Goal: Task Accomplishment & Management: Complete application form

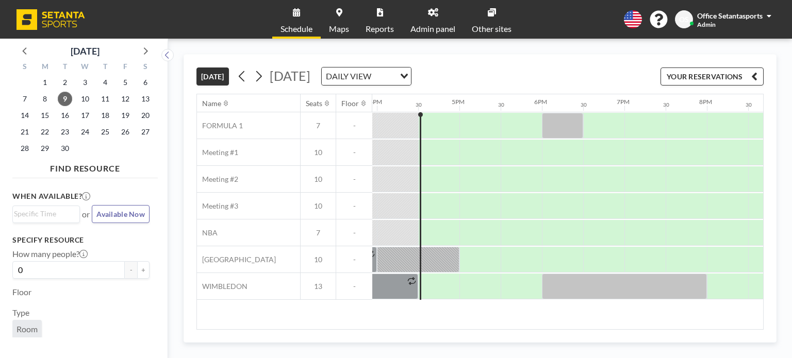
scroll to position [0, 1320]
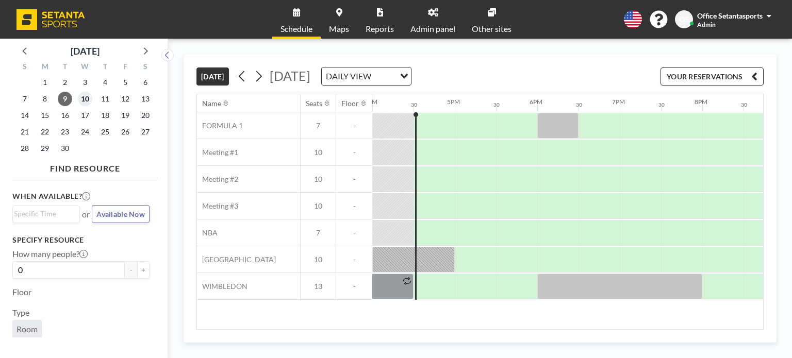
click at [85, 97] on span "10" at bounding box center [85, 99] width 14 height 14
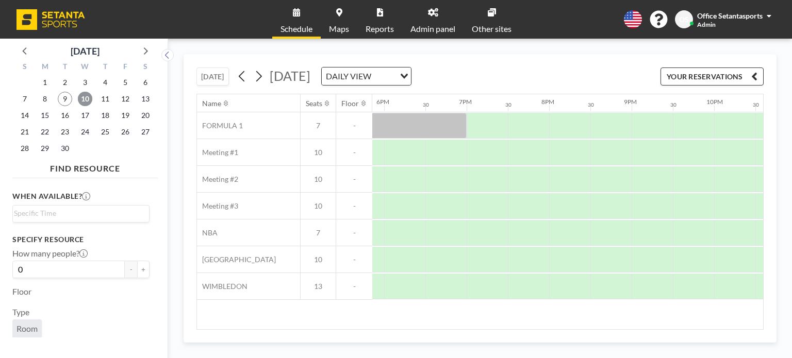
scroll to position [0, 1394]
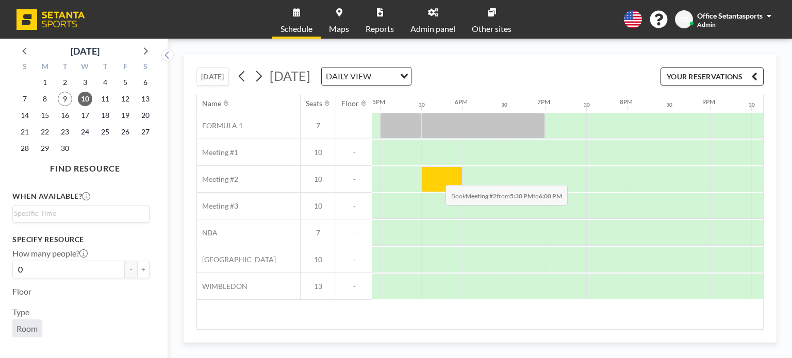
click at [437, 177] on div at bounding box center [441, 179] width 41 height 26
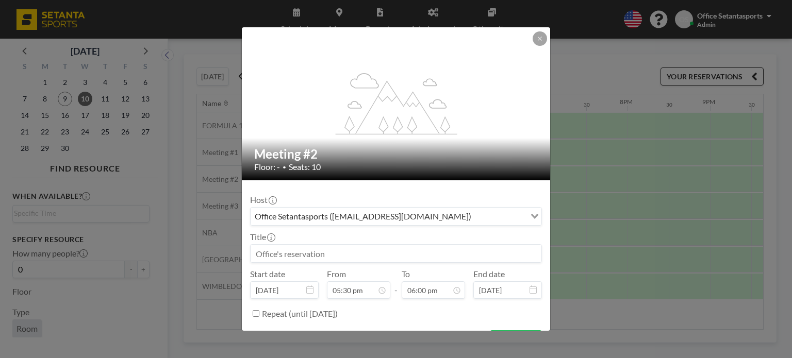
click at [389, 226] on div "Host Office Setantasports ([EMAIL_ADDRESS][DOMAIN_NAME]) Loading... Title Start…" at bounding box center [396, 255] width 292 height 133
click at [391, 212] on div "Office Setantasports ([EMAIL_ADDRESS][DOMAIN_NAME])" at bounding box center [388, 215] width 275 height 15
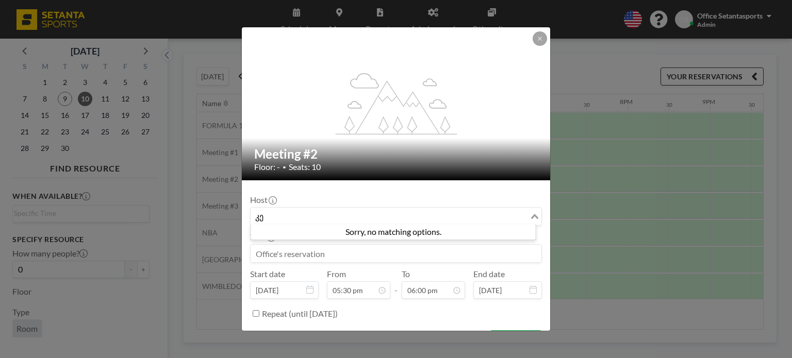
type input "კ"
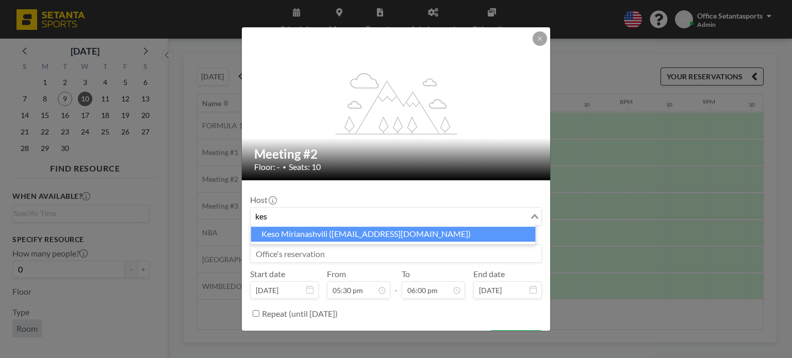
click at [323, 241] on li "Keso Mirianashvili ([EMAIL_ADDRESS][DOMAIN_NAME])" at bounding box center [393, 234] width 285 height 15
type input "kes"
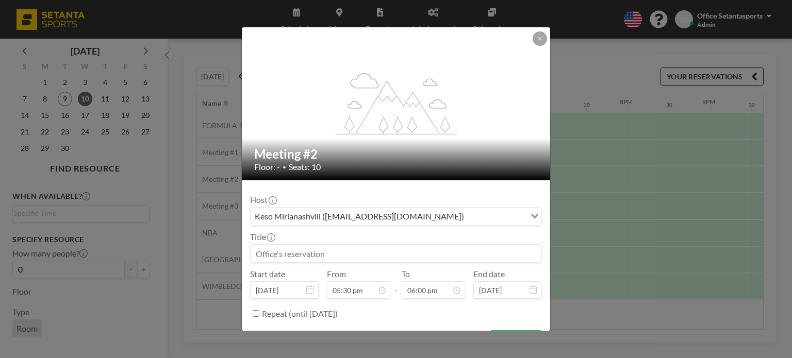
click at [315, 255] on input at bounding box center [396, 254] width 291 height 18
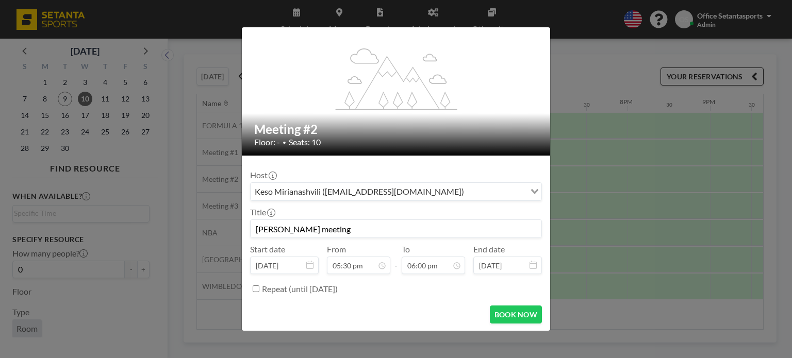
scroll to position [661, 0]
type input "[PERSON_NAME] meeting"
click at [430, 274] on div "Host Keso Mirianashvili ([EMAIL_ADDRESS][DOMAIN_NAME]) Loading... Title [PERSON…" at bounding box center [396, 230] width 292 height 133
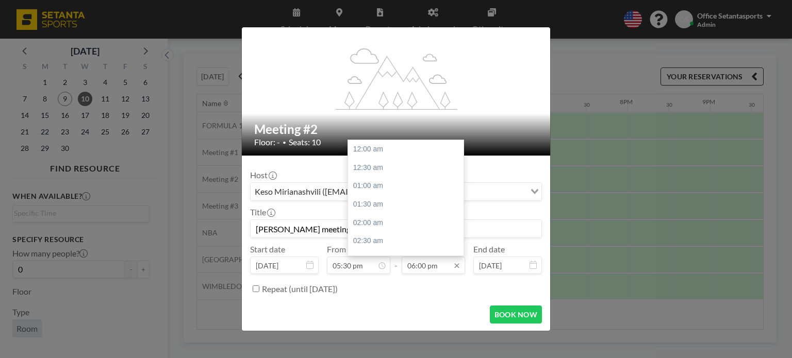
click at [428, 268] on input "06:00 pm" at bounding box center [433, 266] width 63 height 18
click at [378, 186] on div "07:00 pm" at bounding box center [408, 185] width 121 height 19
type input "07:00 pm"
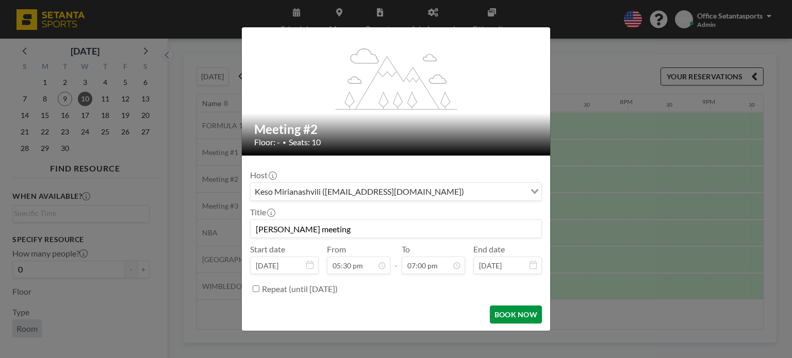
click at [512, 317] on button "BOOK NOW" at bounding box center [516, 315] width 52 height 18
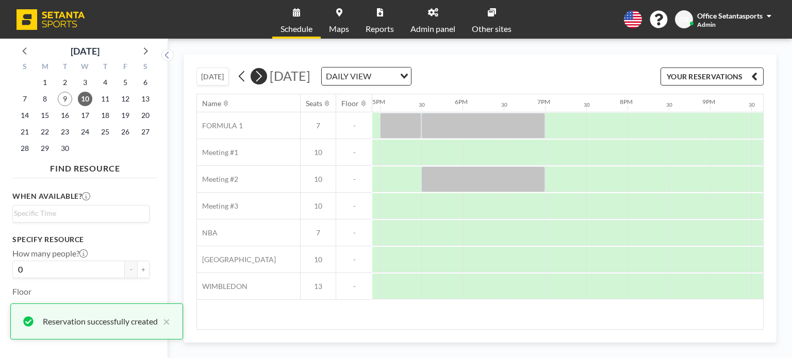
click at [262, 76] on icon at bounding box center [259, 76] width 6 height 11
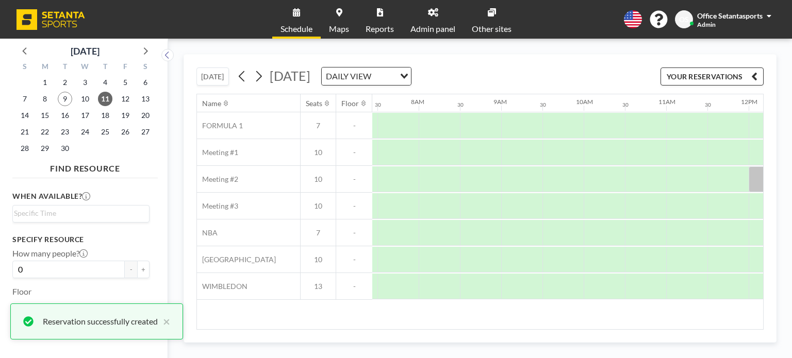
scroll to position [0, 619]
drag, startPoint x: 406, startPoint y: 331, endPoint x: 495, endPoint y: 324, distance: 90.0
click at [504, 324] on div "[DATE] [DATE] DAILY VIEW Loading... YOUR RESERVATIONS Name Seats Floor 12AM 30 …" at bounding box center [479, 198] width 593 height 289
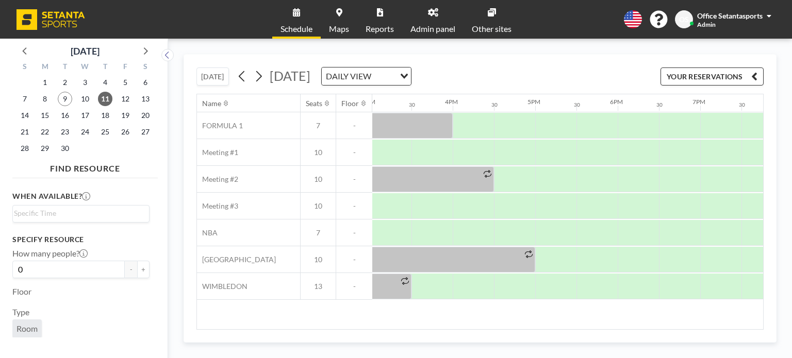
scroll to position [0, 1241]
click at [588, 172] on div at bounding box center [595, 179] width 41 height 26
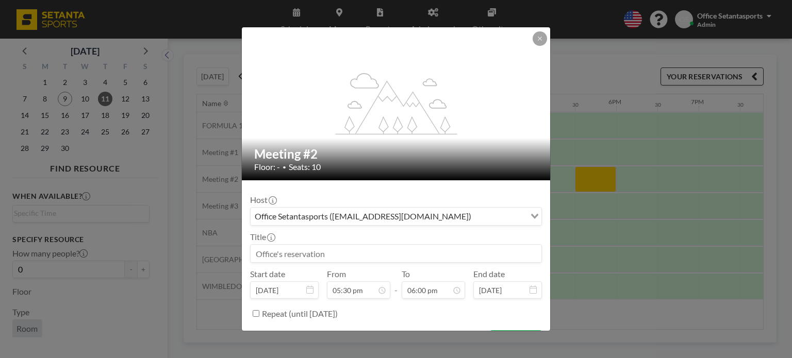
click at [361, 216] on div "Office Setantasports ([EMAIL_ADDRESS][DOMAIN_NAME])" at bounding box center [388, 215] width 275 height 15
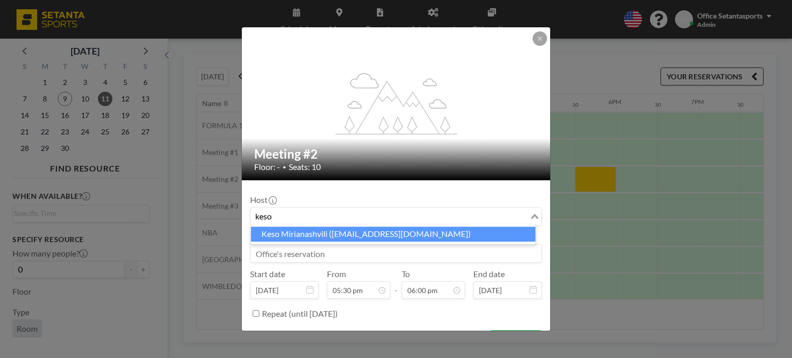
scroll to position [0, 0]
click at [341, 235] on li "Keso Mirianashvili ([EMAIL_ADDRESS][DOMAIN_NAME])" at bounding box center [393, 234] width 285 height 15
type input "keso"
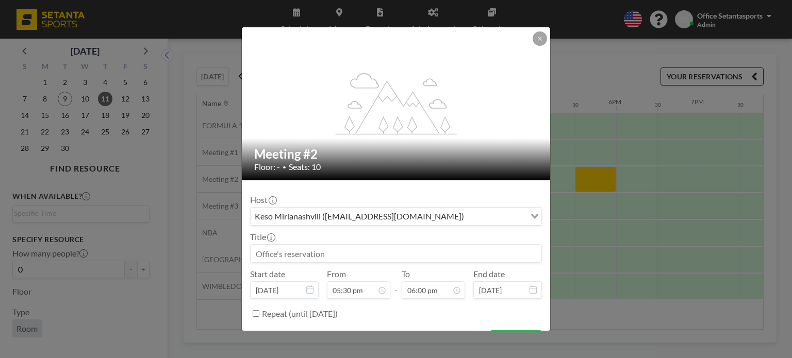
click at [303, 255] on input at bounding box center [396, 254] width 291 height 18
type input "L"
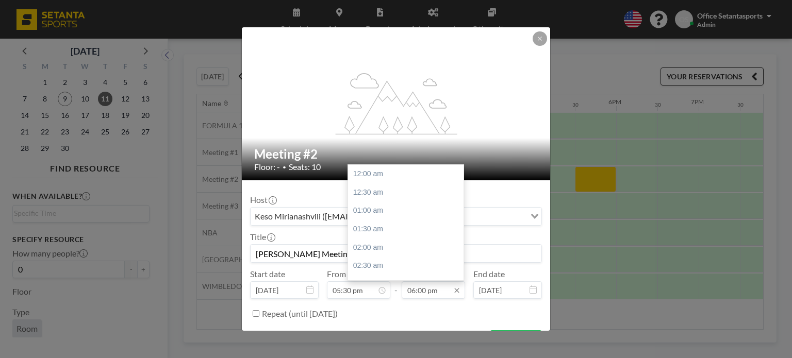
scroll to position [661, 0]
type input "[PERSON_NAME] Meeting"
click at [379, 213] on div "07:00 pm" at bounding box center [408, 211] width 121 height 19
type input "07:00 pm"
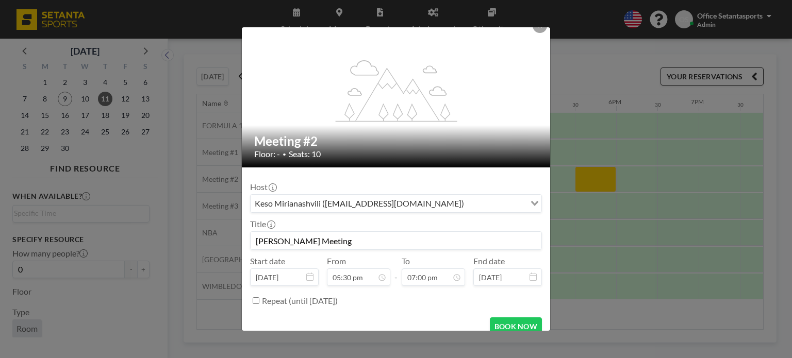
scroll to position [25, 0]
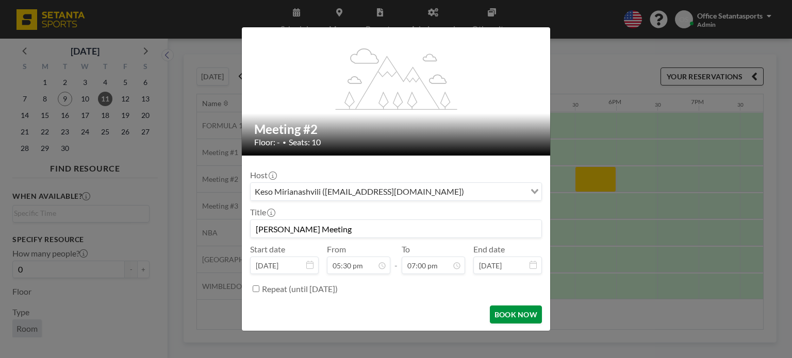
click at [514, 319] on button "BOOK NOW" at bounding box center [516, 315] width 52 height 18
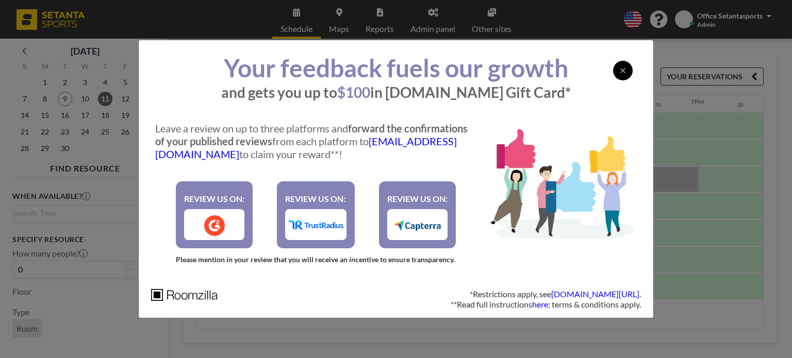
click at [622, 76] on div at bounding box center [623, 71] width 20 height 20
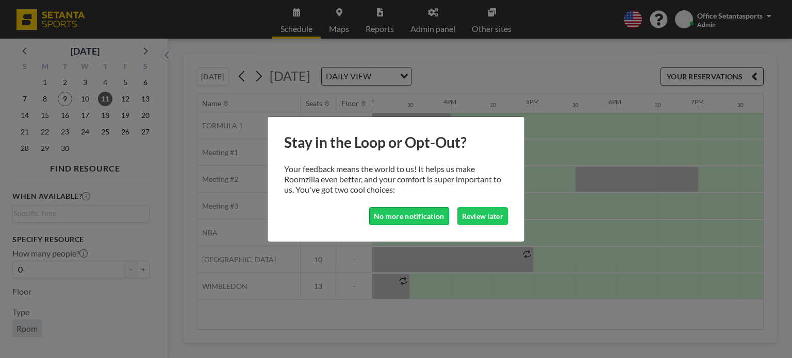
click at [437, 216] on button "No more notification" at bounding box center [409, 216] width 80 height 18
